Goal: Go to known website: Access a specific website the user already knows

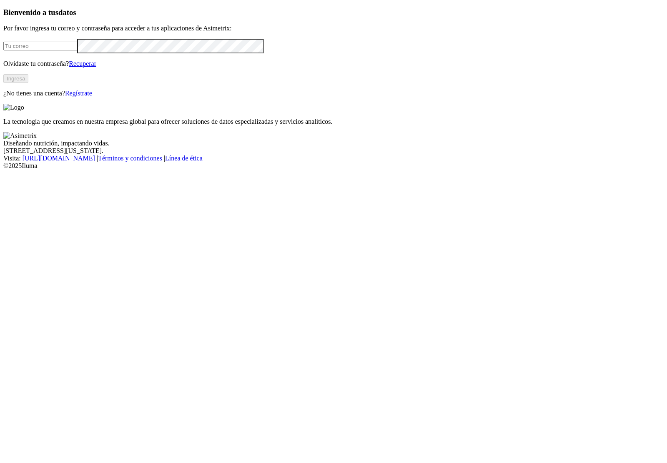
type input "[EMAIL_ADDRESS][DOMAIN_NAME]"
click at [28, 83] on button "Ingresa" at bounding box center [15, 78] width 25 height 9
